Goal: Complete application form: Complete application form

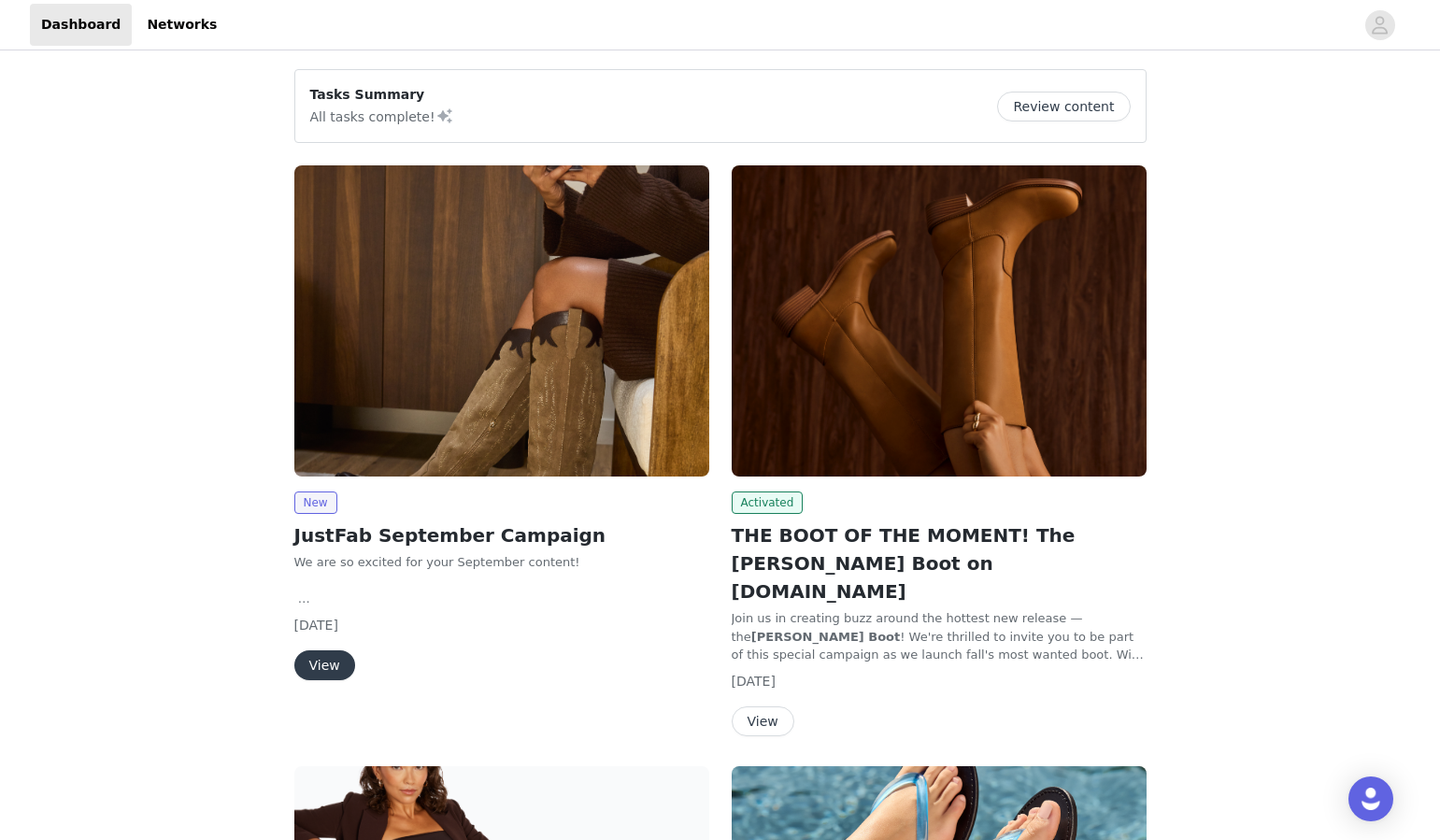
click at [326, 667] on button "View" at bounding box center [324, 666] width 61 height 30
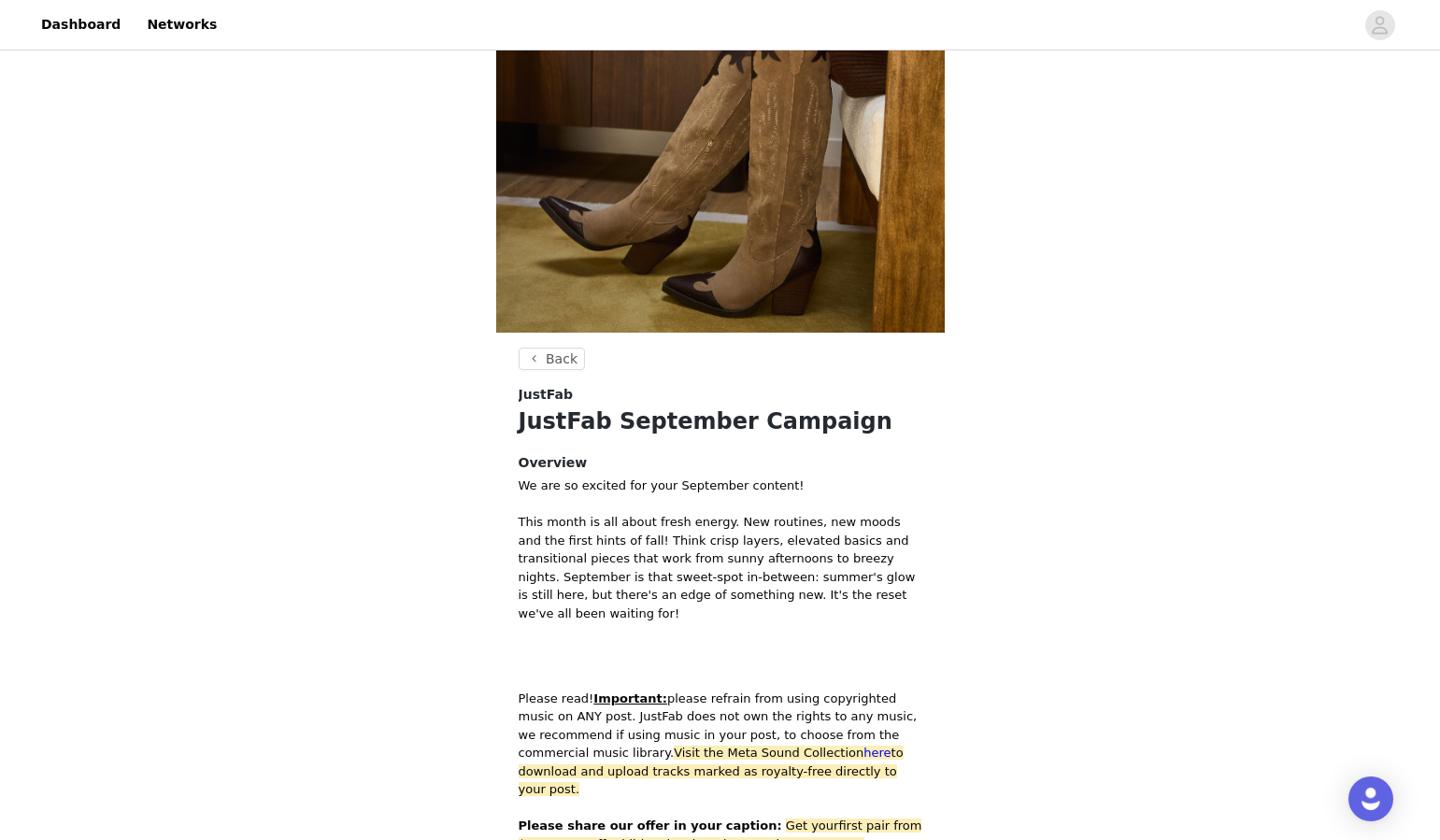
scroll to position [1132, 0]
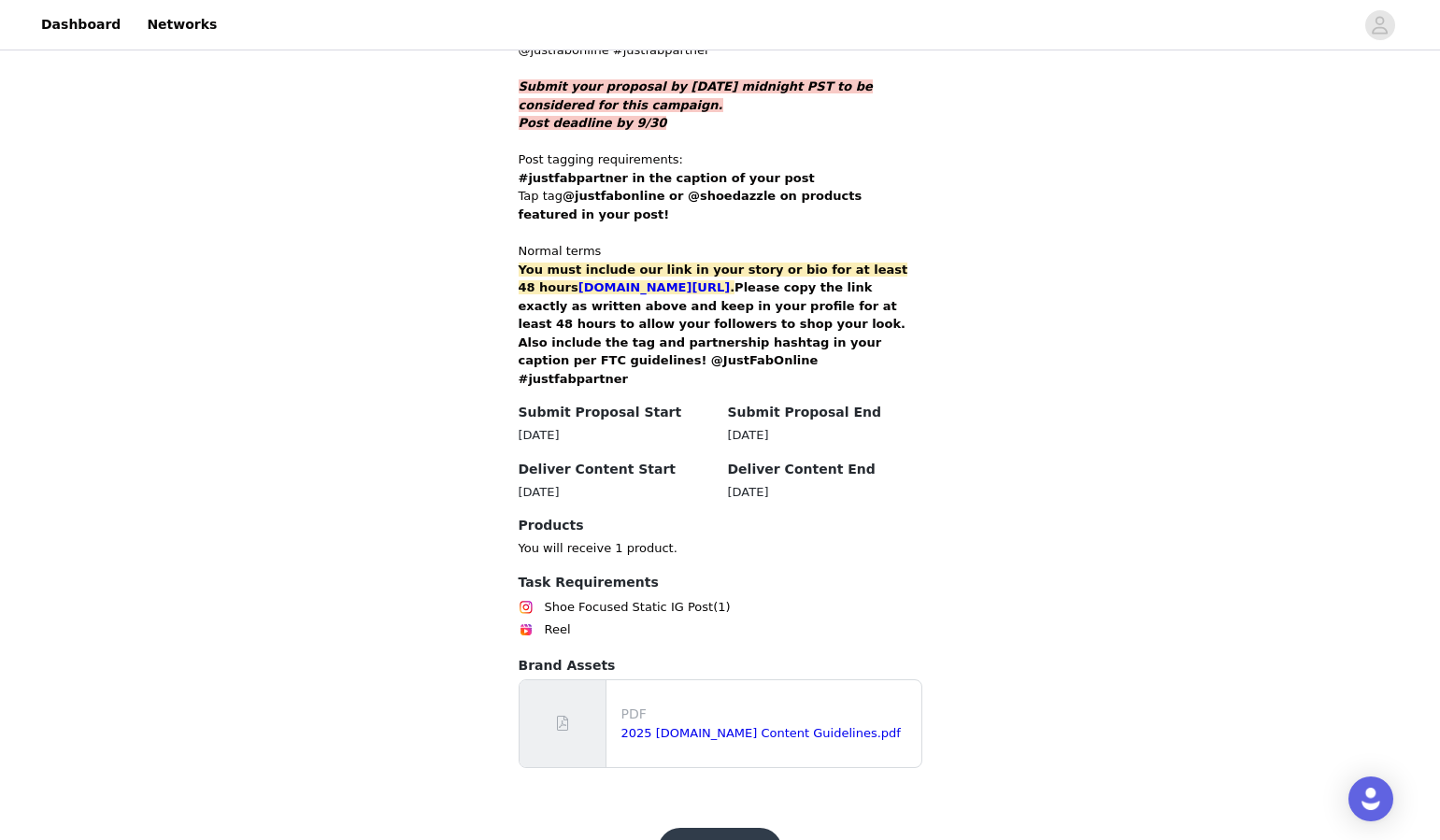
click at [715, 828] on button "Get Started" at bounding box center [720, 851] width 124 height 45
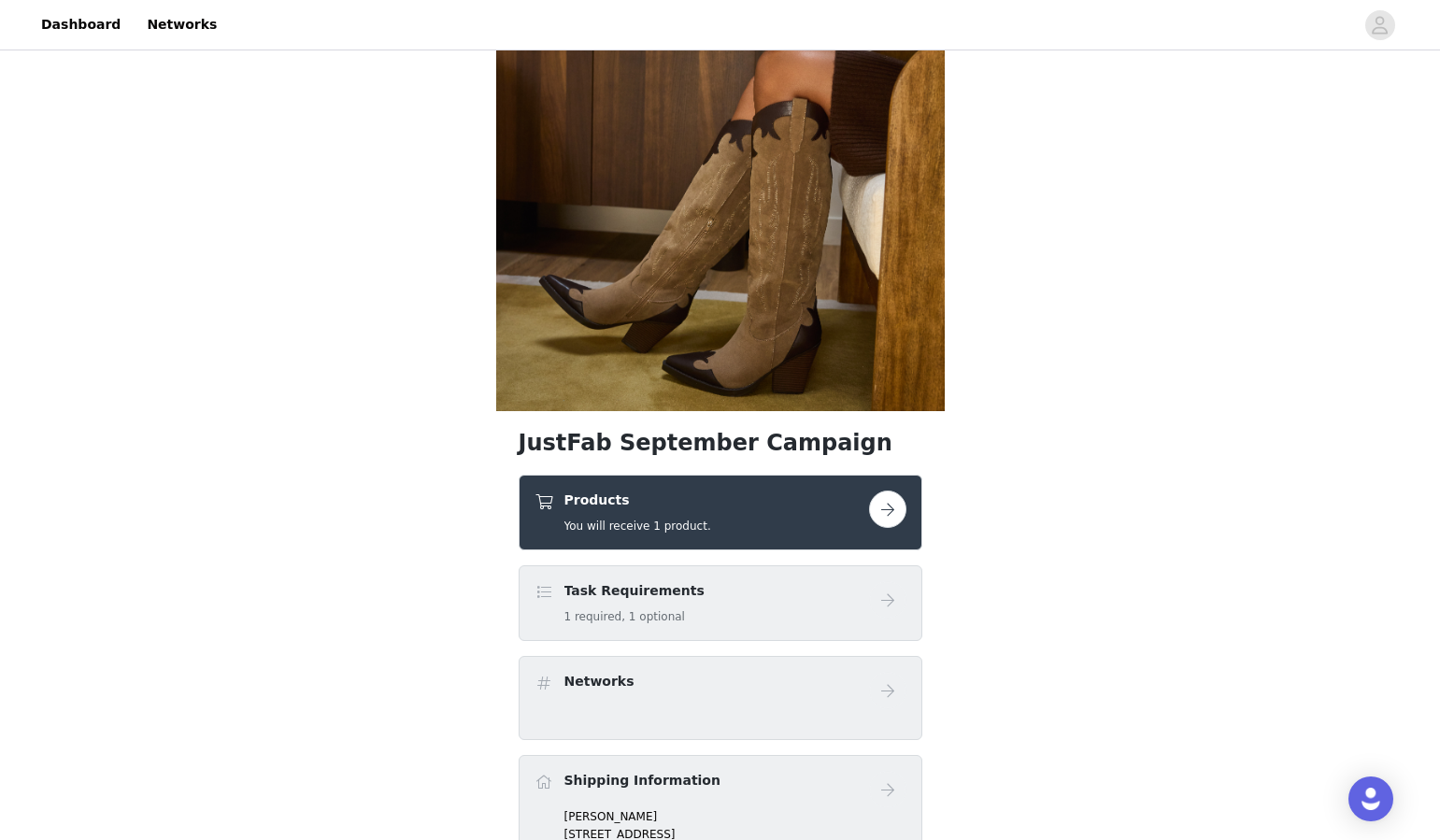
scroll to position [294, 0]
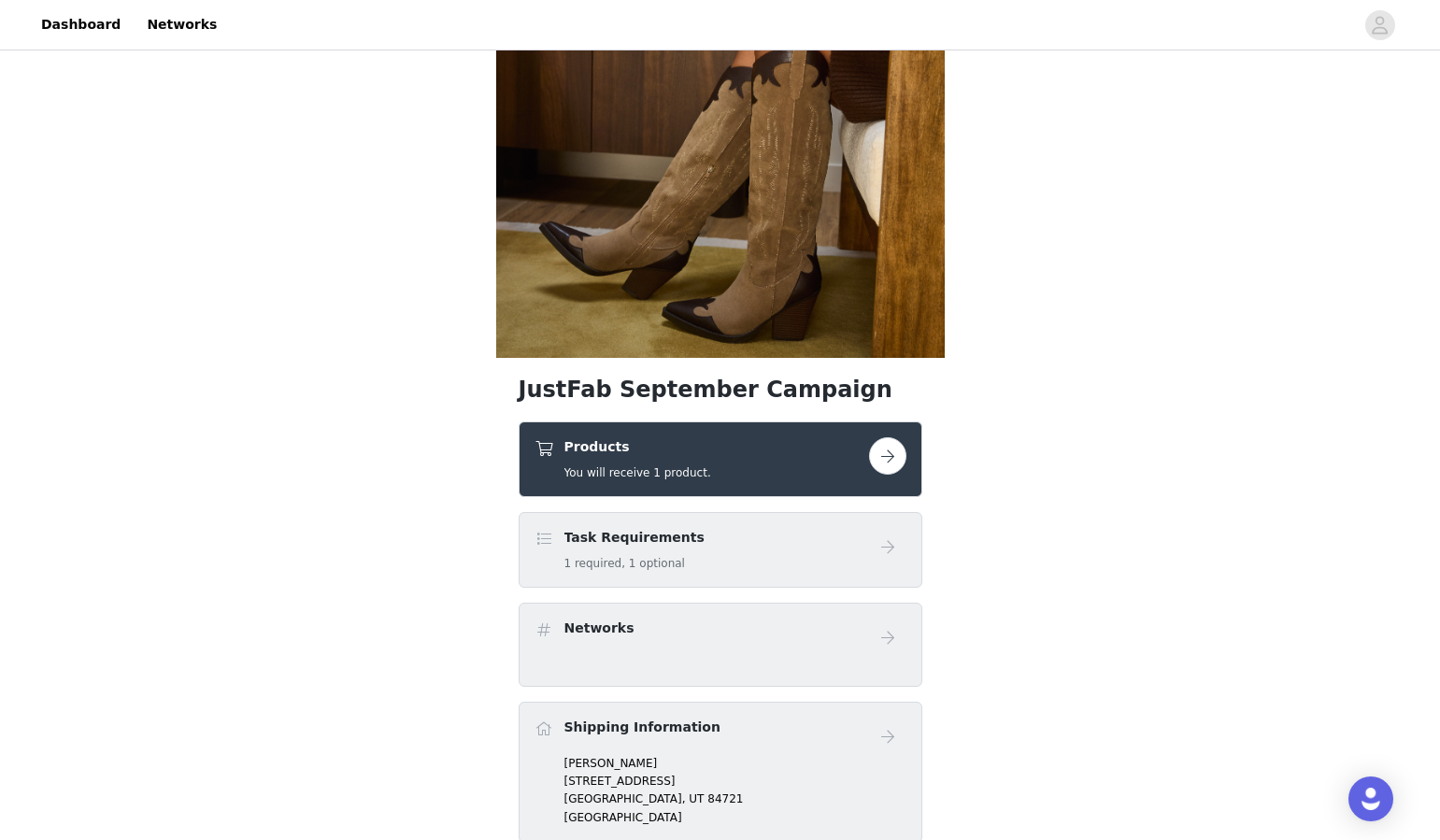
click at [899, 456] on button "button" at bounding box center [888, 456] width 37 height 37
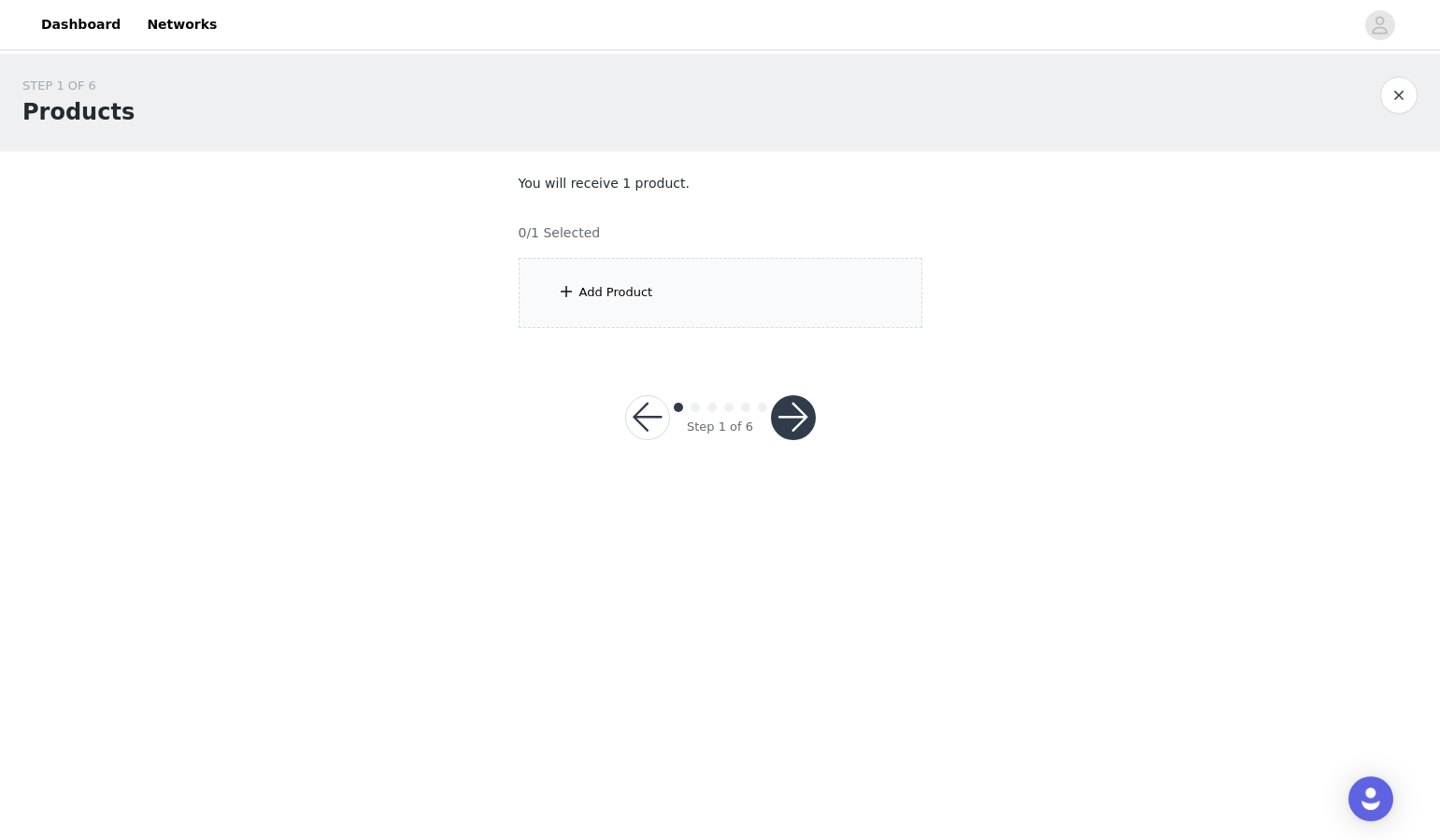
click at [730, 271] on div "Add Product" at bounding box center [720, 293] width 404 height 71
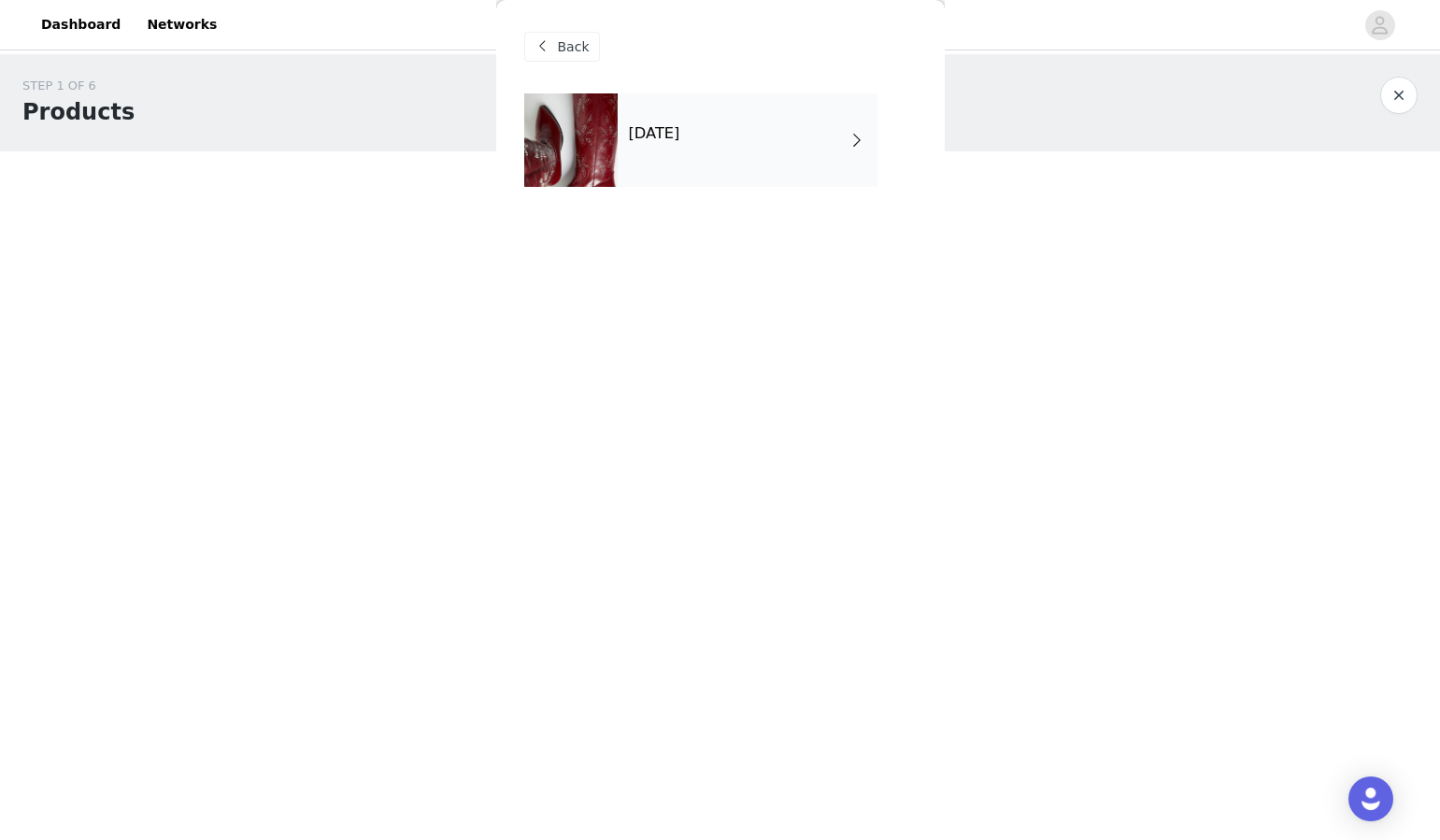
click at [760, 133] on div "[DATE]" at bounding box center [747, 139] width 260 height 93
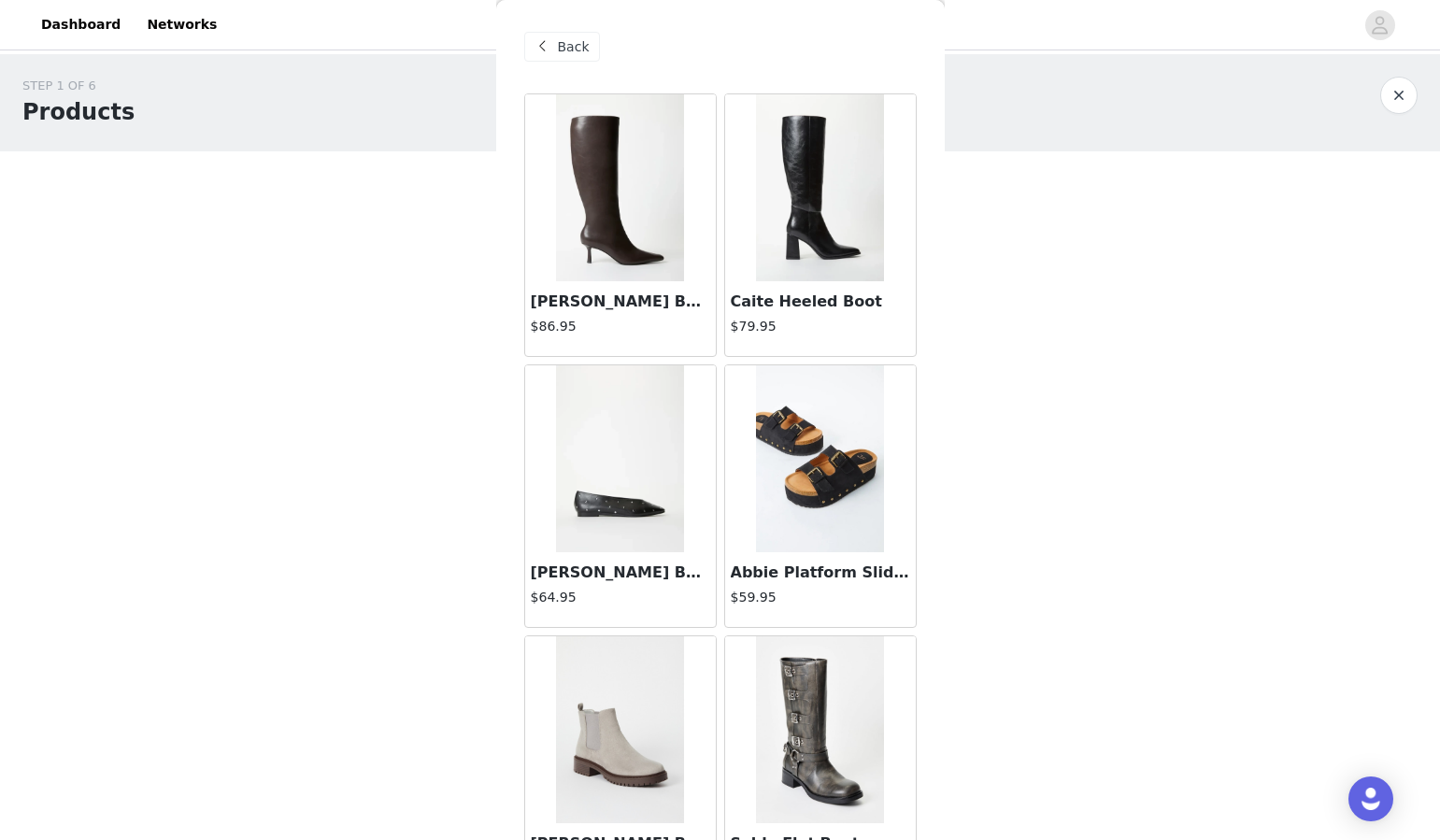
click at [614, 218] on img at bounding box center [620, 187] width 128 height 187
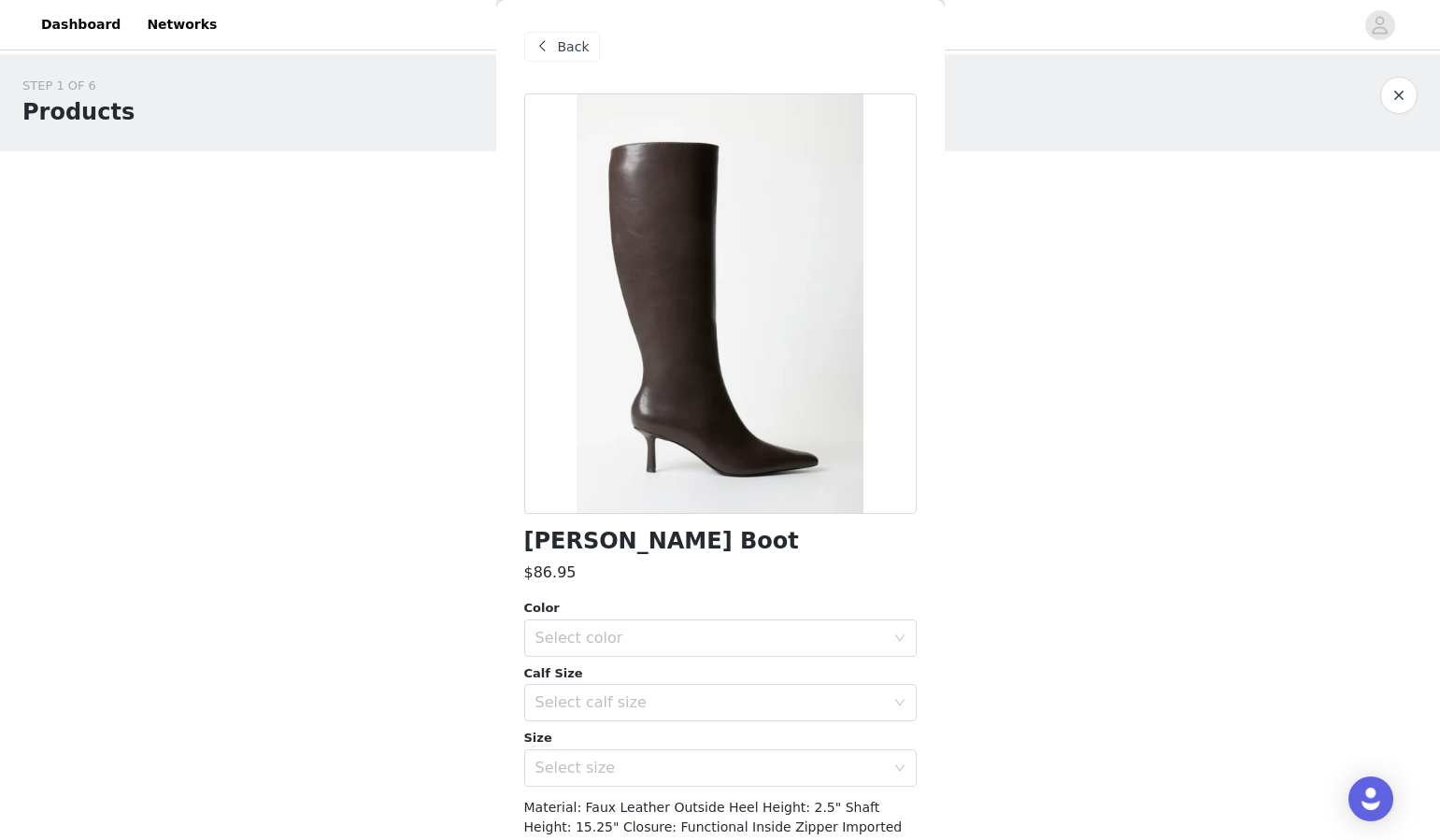
scroll to position [74, 0]
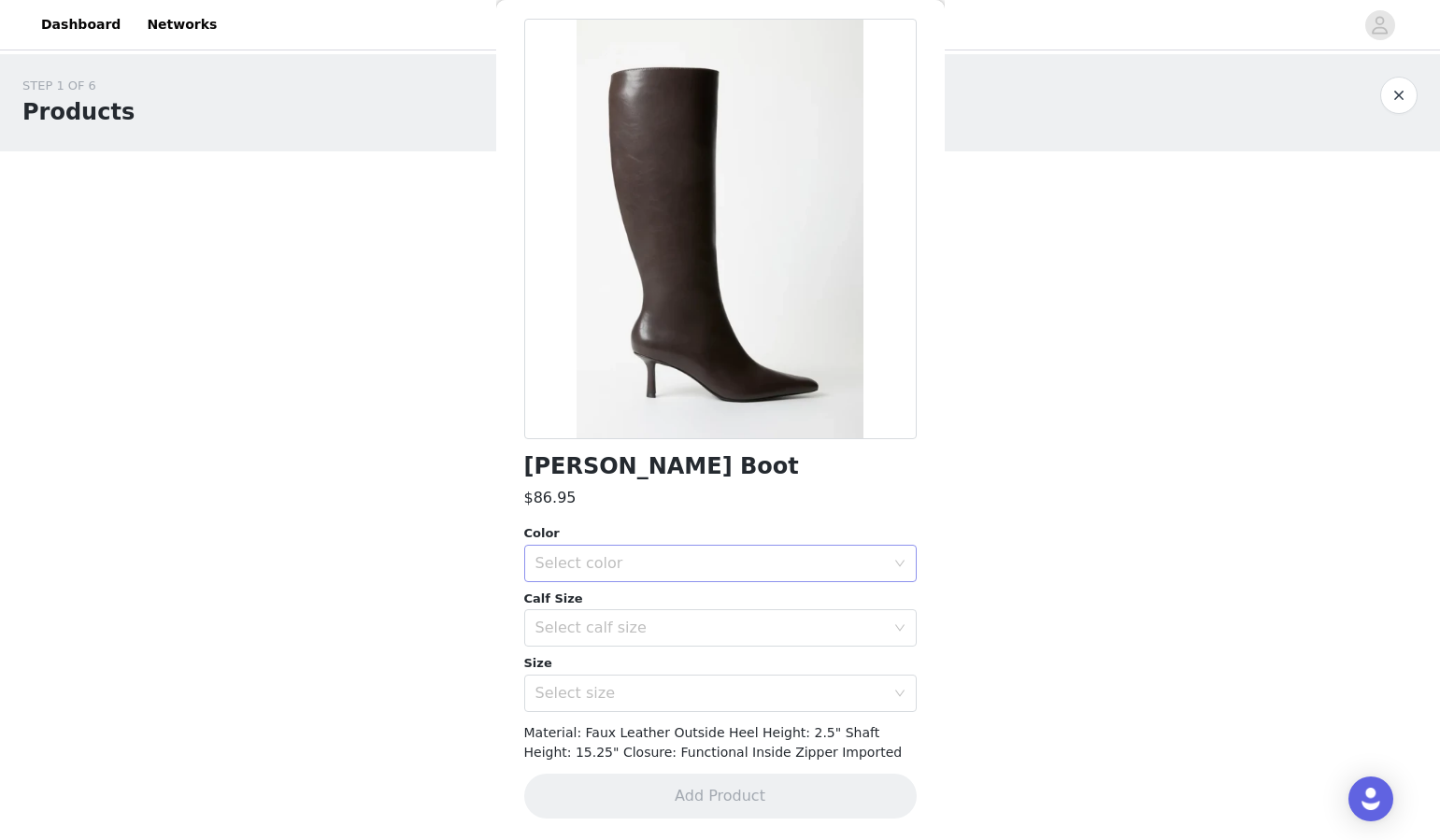
click at [615, 567] on div "Select color" at bounding box center [710, 563] width 350 height 19
click at [610, 614] on li "Cacao Brown" at bounding box center [720, 604] width 392 height 30
click at [616, 631] on div "Select calf size" at bounding box center [710, 627] width 350 height 19
click at [601, 703] on li "Regular" at bounding box center [720, 699] width 392 height 30
click at [616, 694] on div "Select size" at bounding box center [710, 693] width 350 height 19
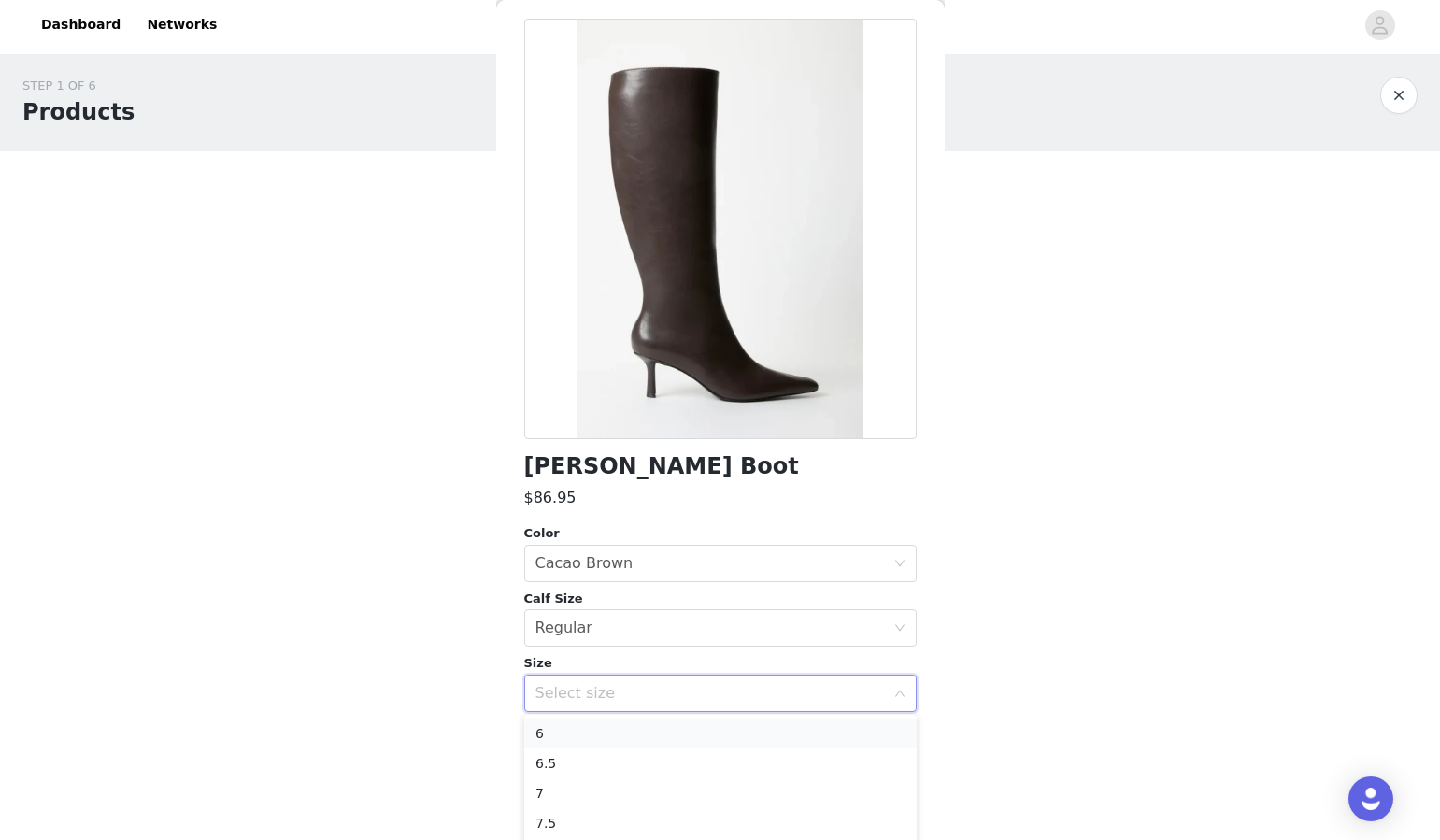
click at [579, 727] on li "6" at bounding box center [720, 733] width 392 height 30
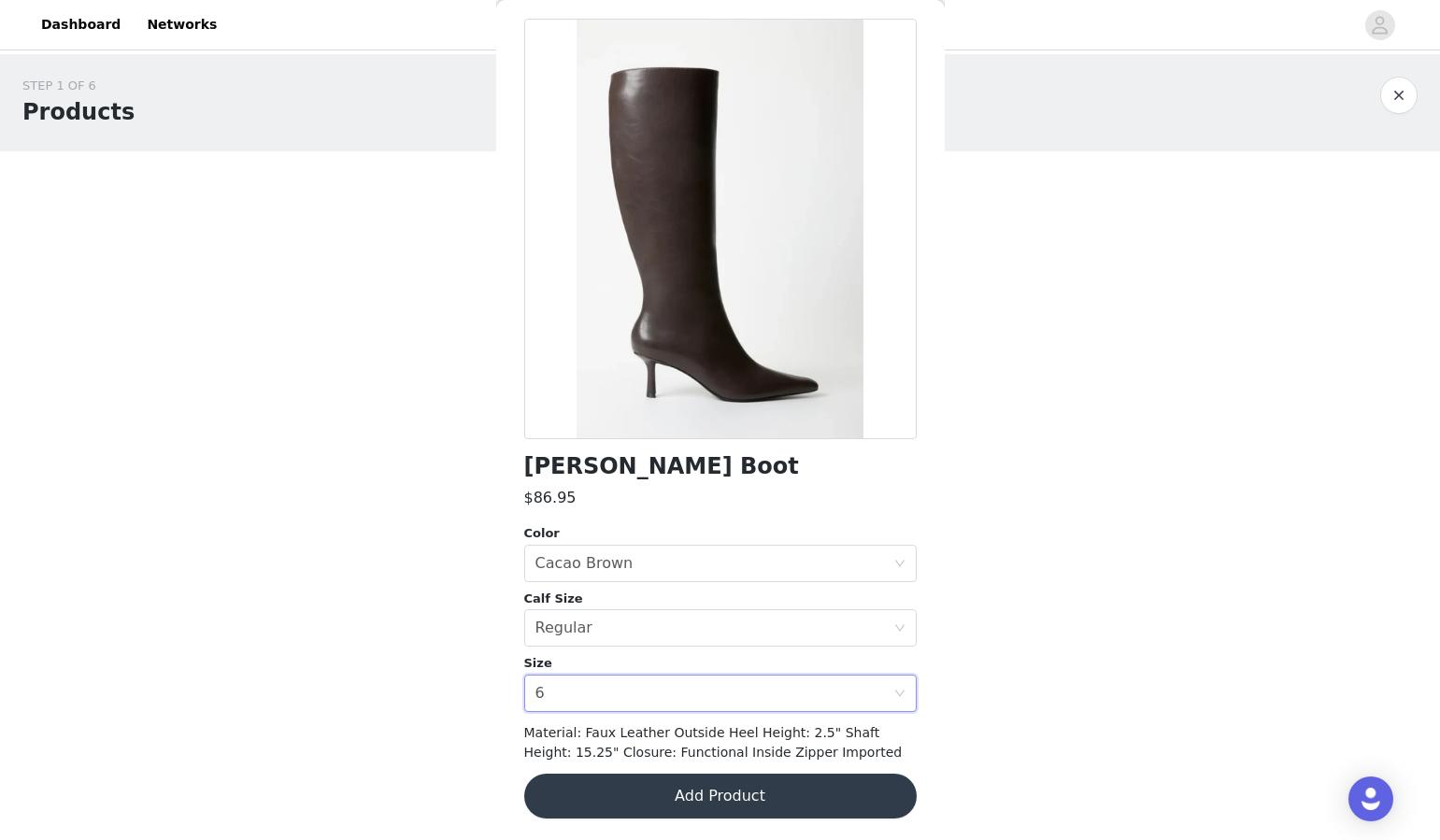
click at [622, 804] on button "Add Product" at bounding box center [720, 797] width 392 height 45
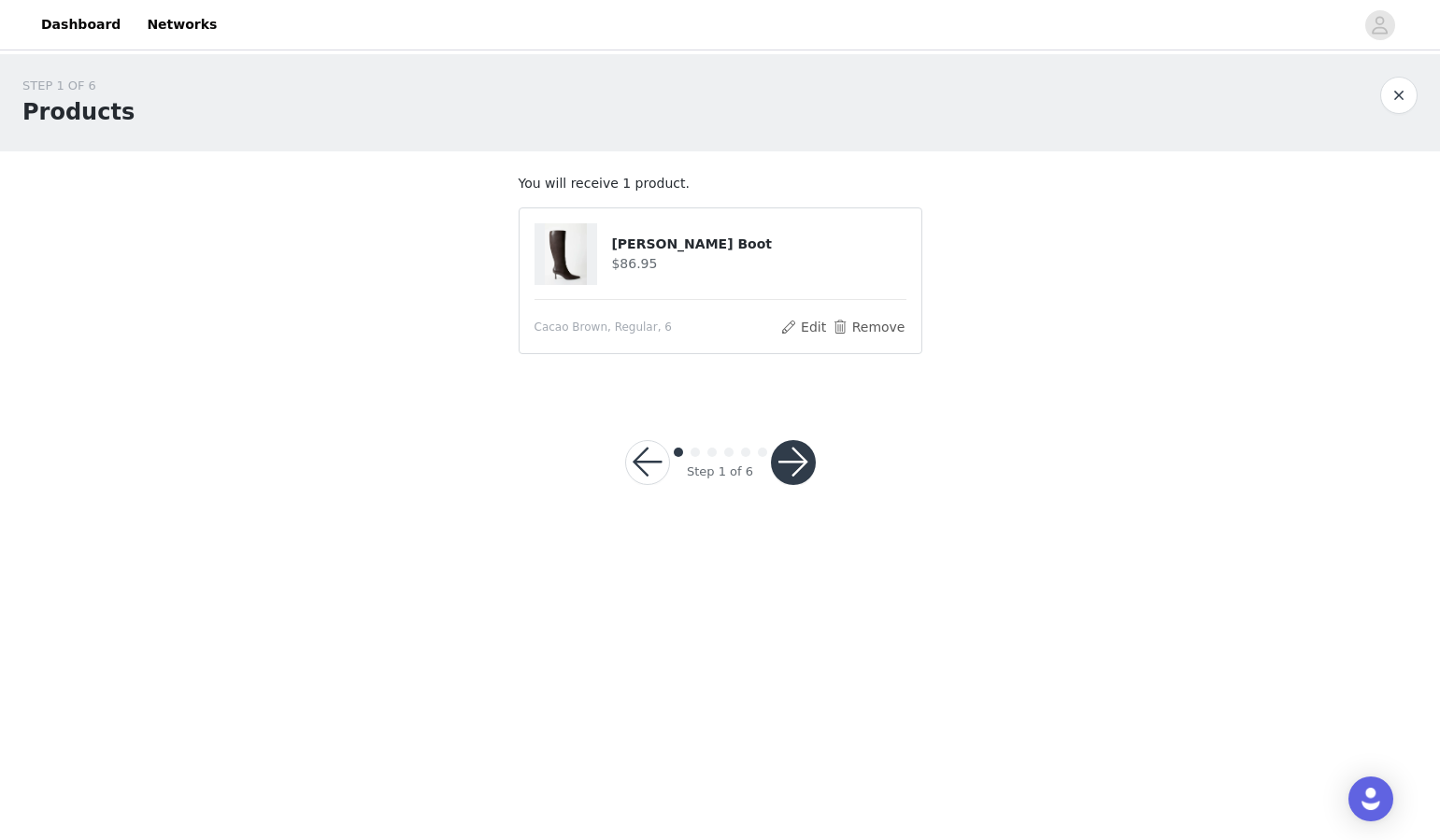
click at [796, 475] on button "button" at bounding box center [794, 463] width 45 height 45
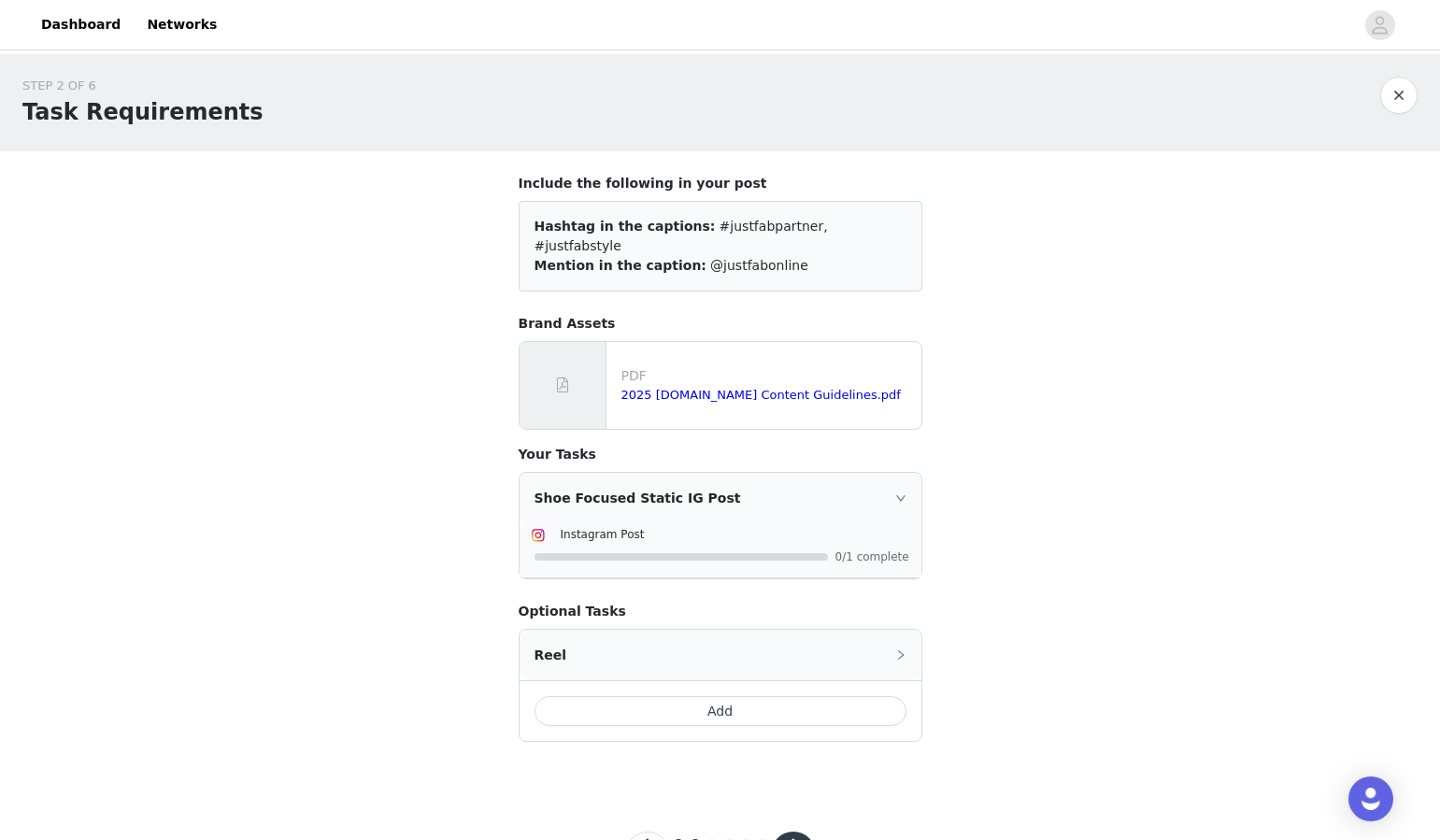
scroll to position [61, 0]
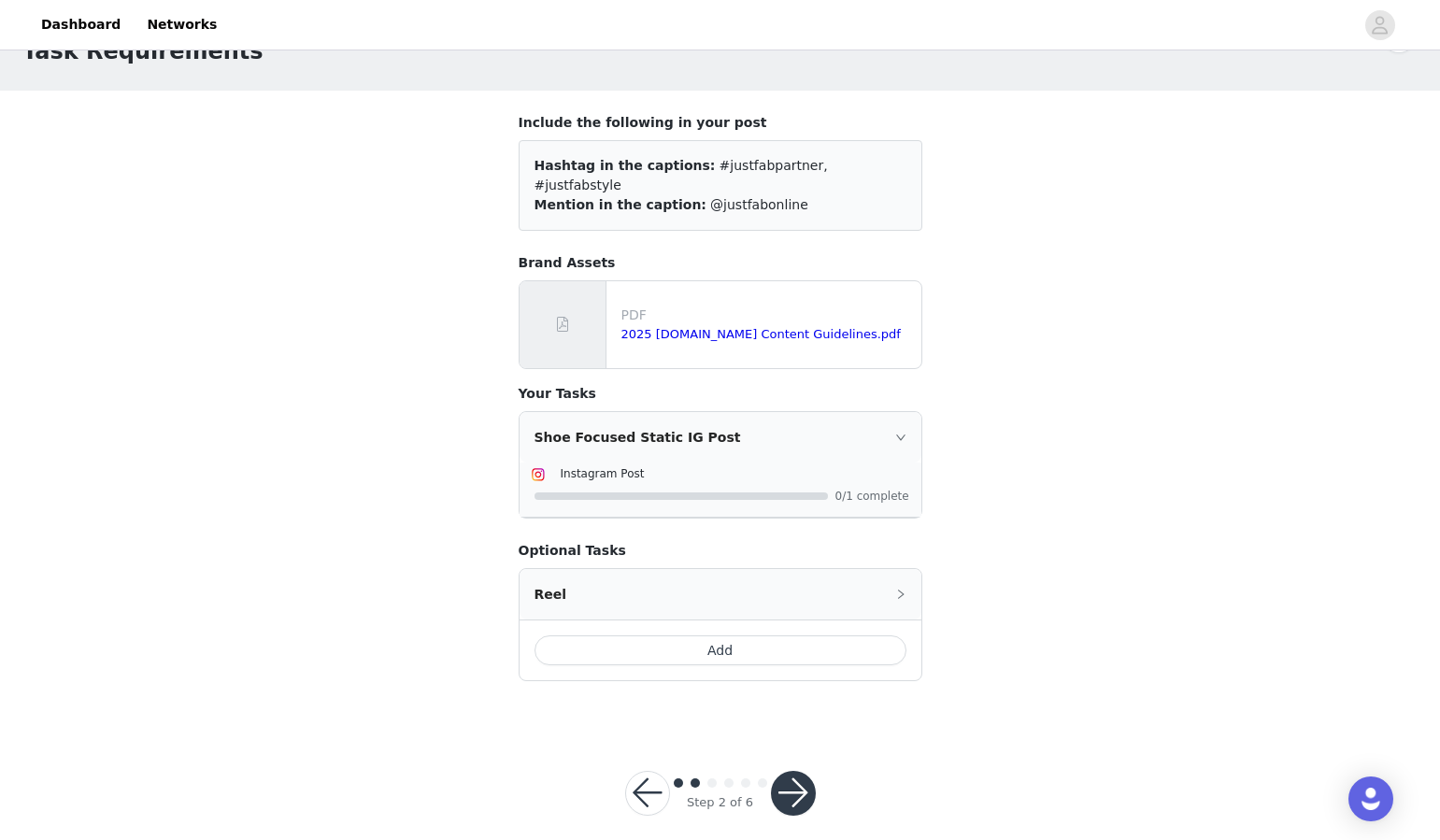
click at [792, 775] on button "button" at bounding box center [794, 794] width 45 height 45
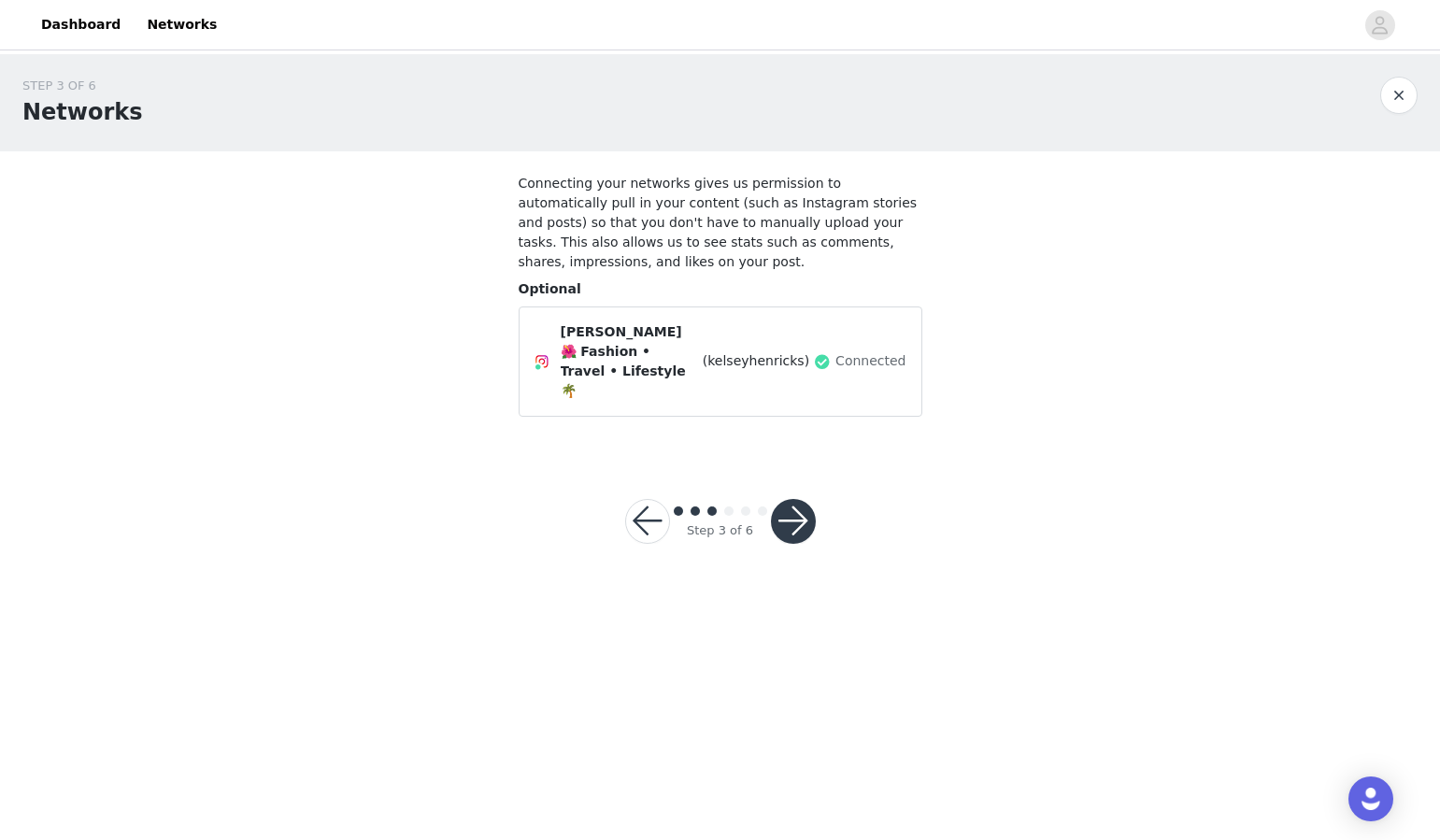
click at [825, 488] on div "Step 3 of 6" at bounding box center [720, 521] width 235 height 90
click at [786, 499] on button "button" at bounding box center [794, 521] width 45 height 45
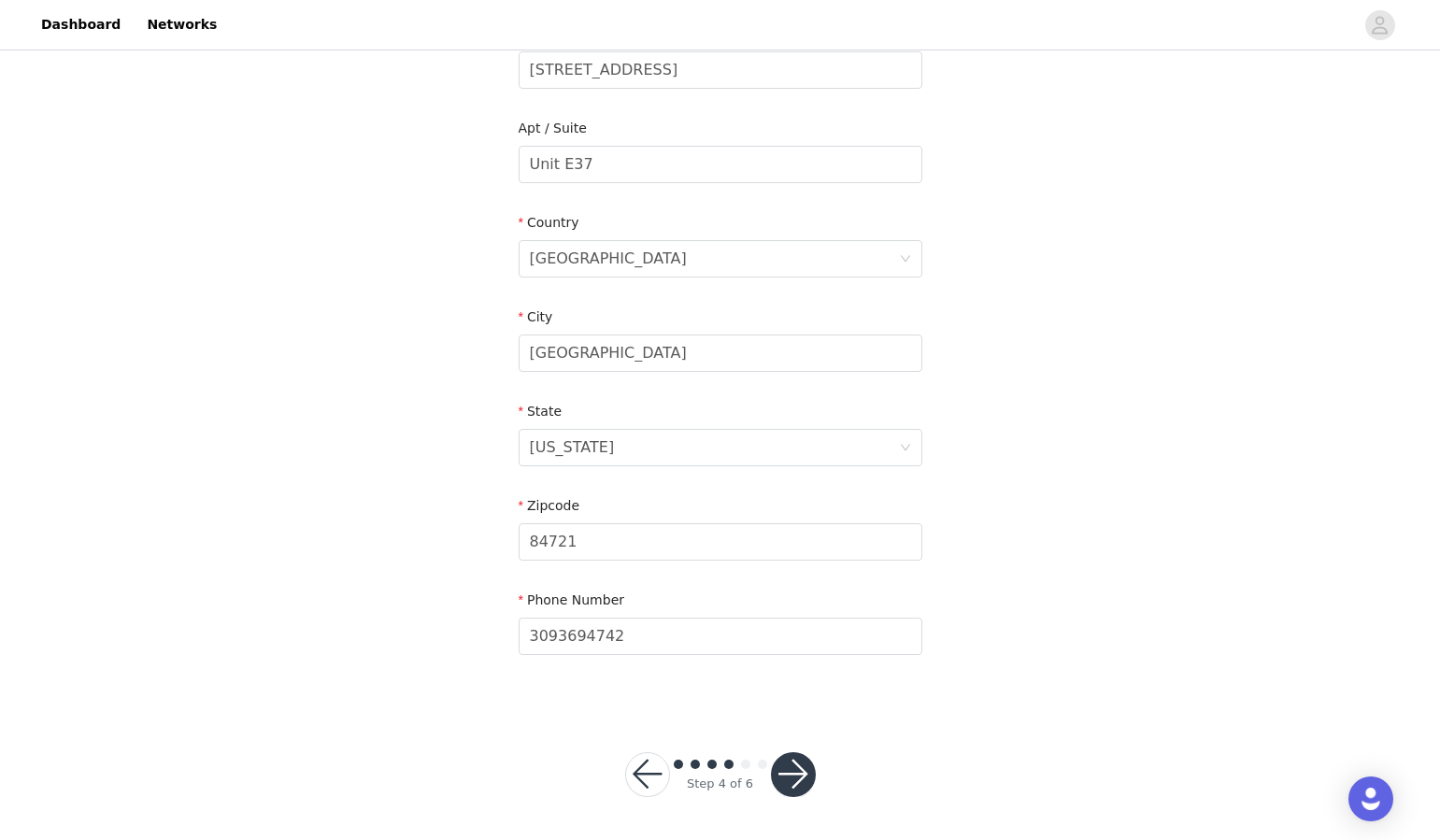
scroll to position [433, 0]
click at [800, 781] on button "button" at bounding box center [794, 774] width 45 height 45
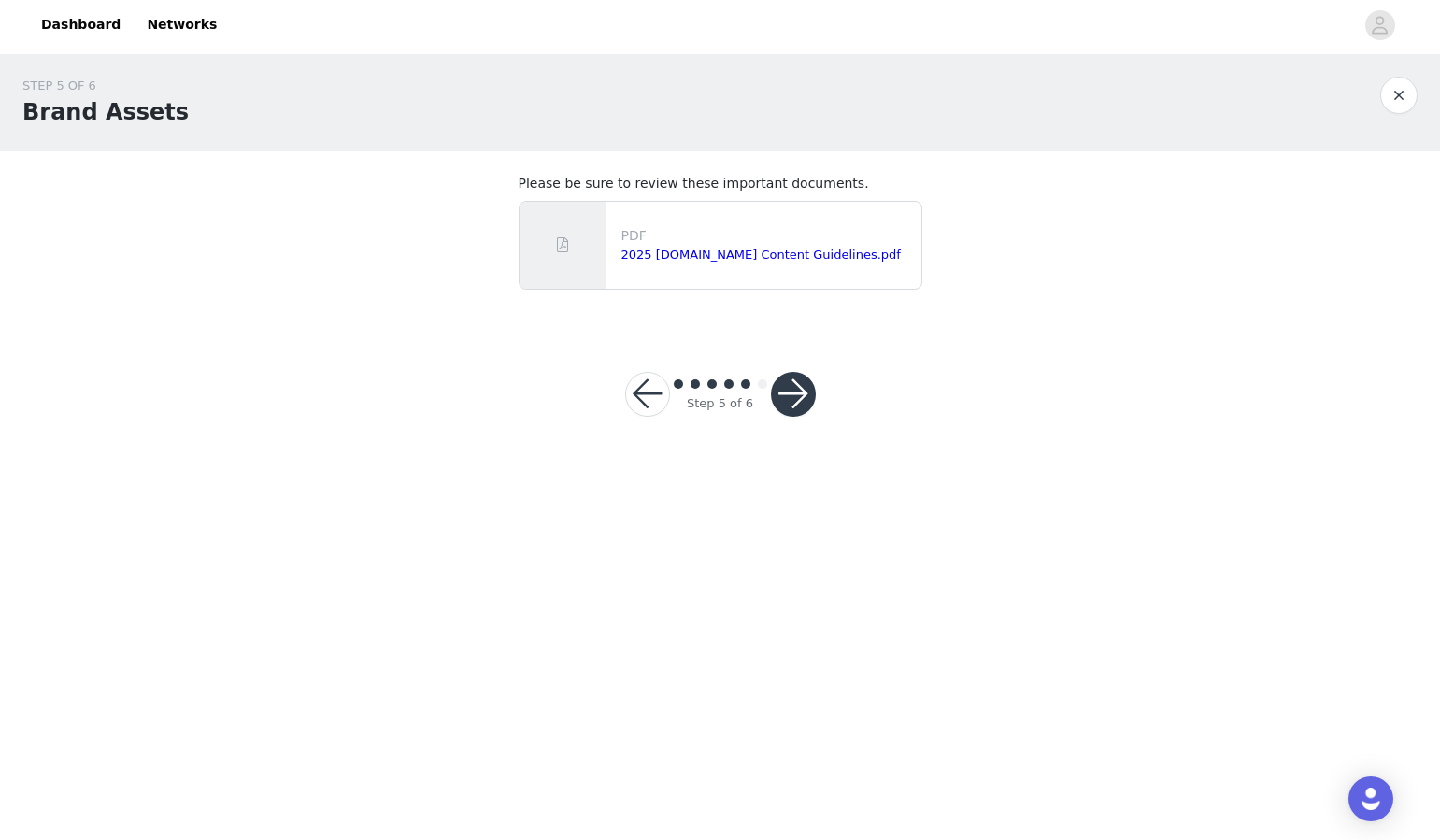
click at [790, 400] on button "button" at bounding box center [794, 395] width 45 height 45
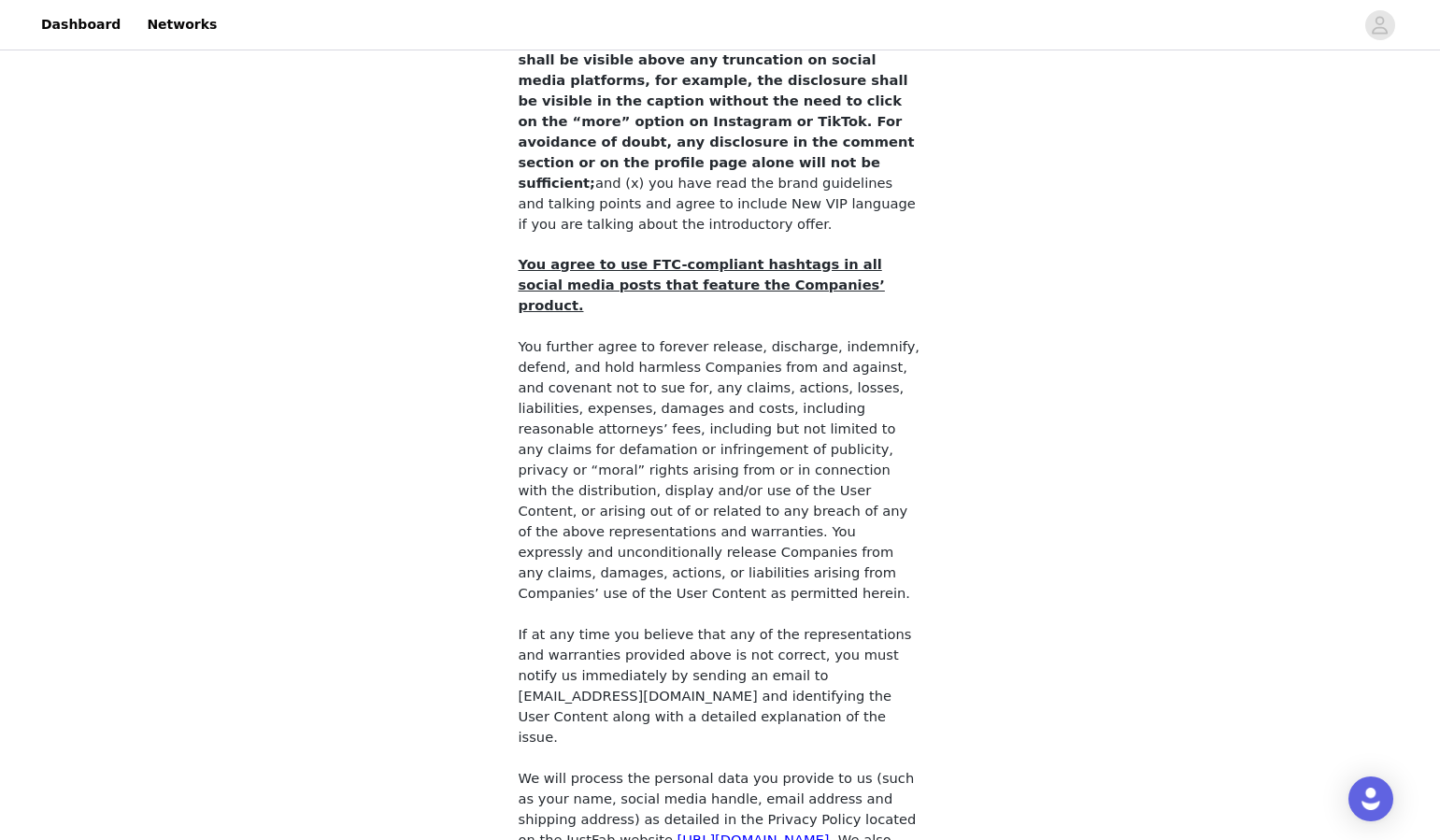
scroll to position [1542, 0]
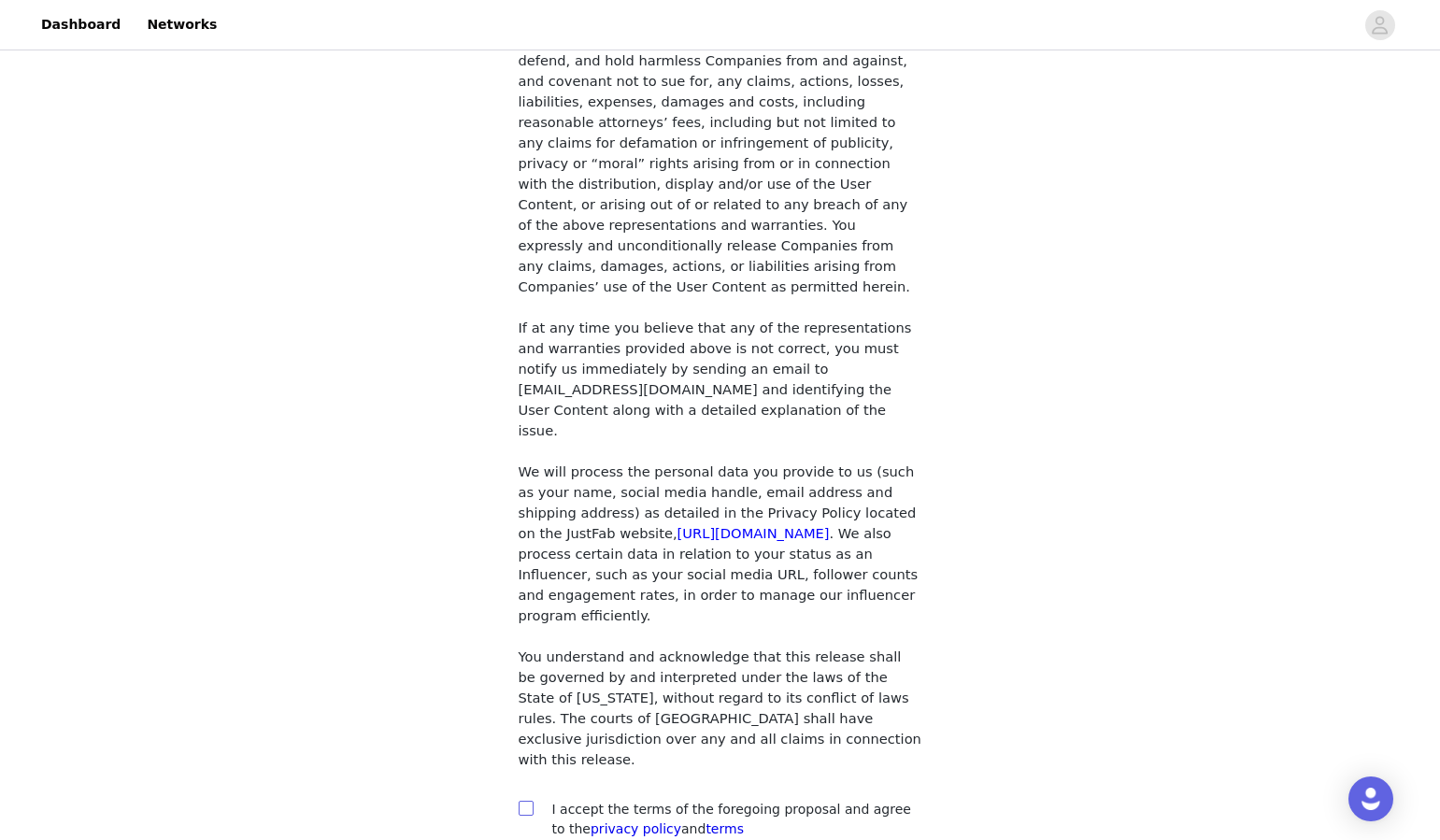
click at [523, 801] on span at bounding box center [525, 808] width 15 height 15
click at [523, 801] on input "checkbox" at bounding box center [524, 807] width 13 height 13
checkbox input "true"
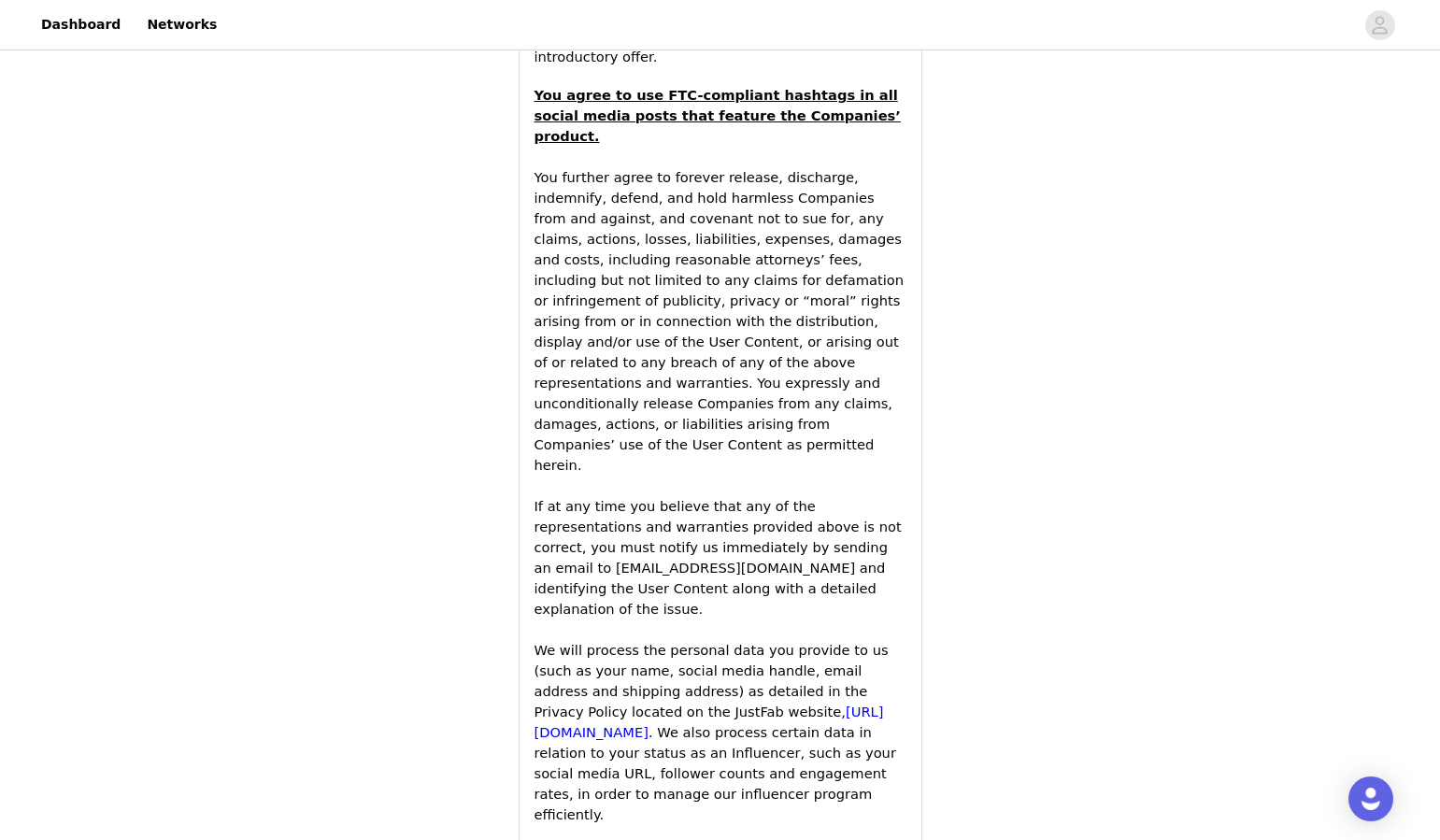
scroll to position [2903, 0]
